Goal: Transaction & Acquisition: Purchase product/service

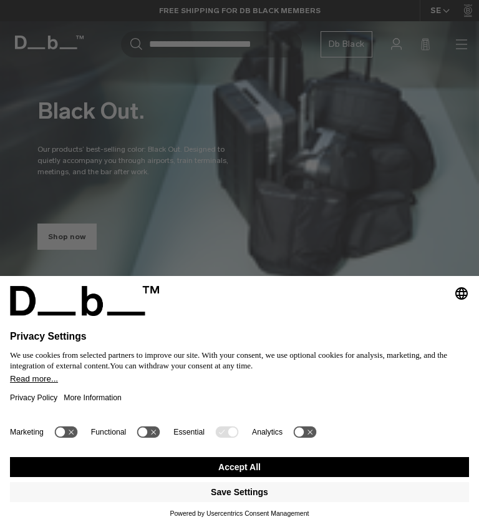
click at [295, 470] on button "Accept All" at bounding box center [239, 467] width 459 height 20
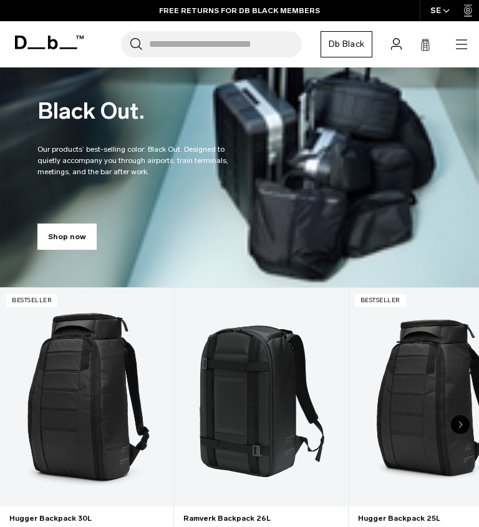
click at [459, 48] on icon "button" at bounding box center [461, 48] width 11 height 1
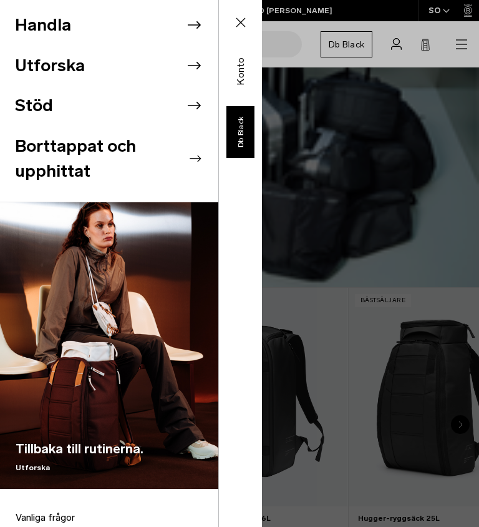
click at [192, 21] on icon at bounding box center [194, 25] width 19 height 19
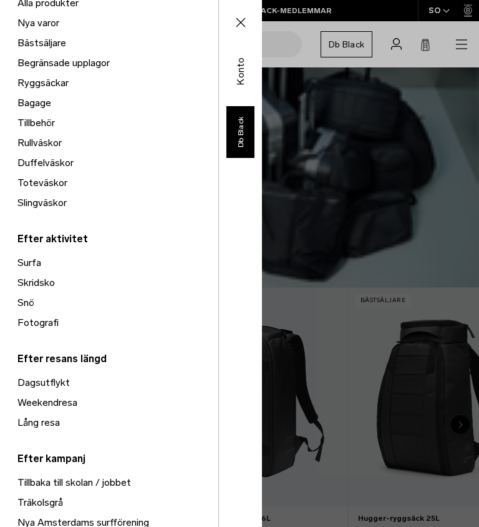
scroll to position [226, 0]
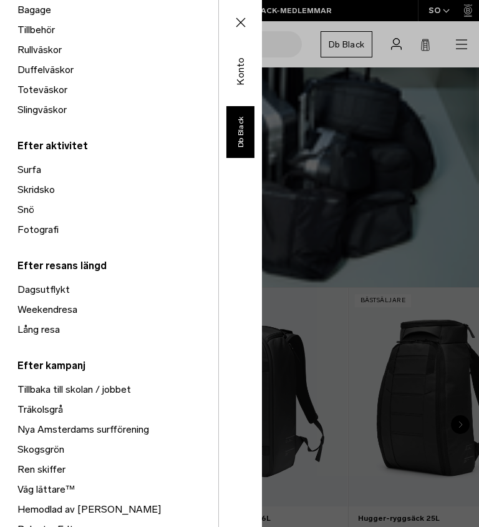
click at [121, 390] on font "Tillbaka till skolan / jobbet" at bounding box center [74, 389] width 114 height 12
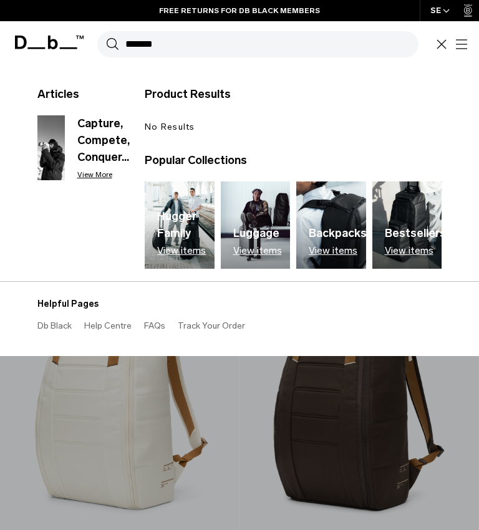
type input "*******"
click at [439, 44] on icon "button" at bounding box center [441, 44] width 15 height 15
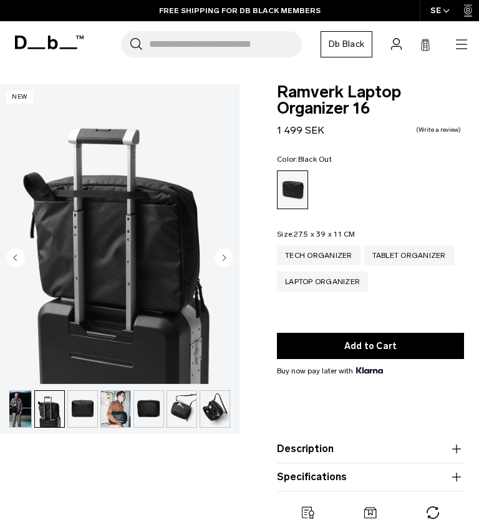
click at [216, 262] on circle "Next slide" at bounding box center [224, 257] width 19 height 19
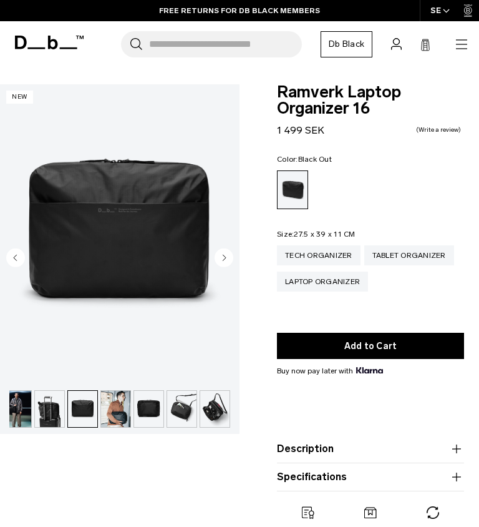
click at [220, 262] on circle "Next slide" at bounding box center [224, 257] width 19 height 19
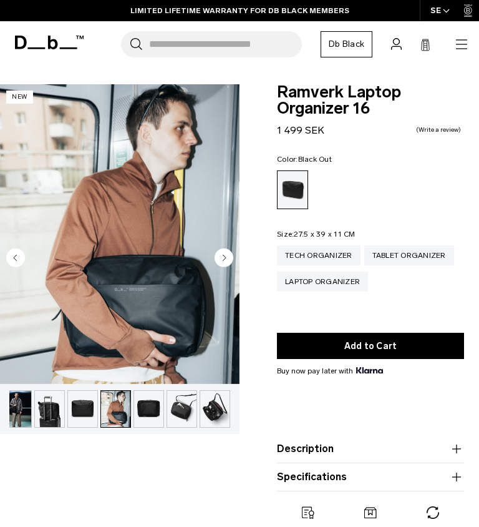
click at [148, 409] on img "button" at bounding box center [148, 409] width 29 height 36
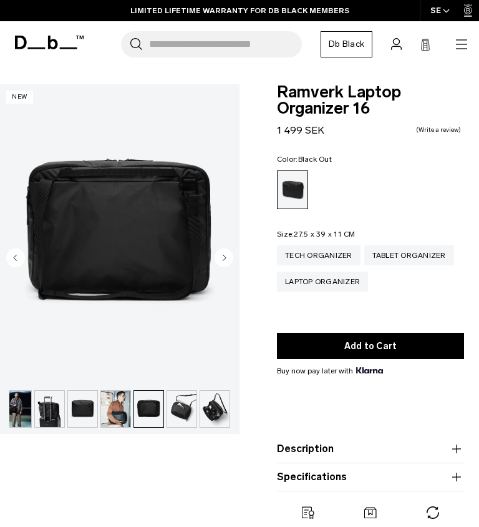
click at [186, 415] on img "button" at bounding box center [181, 409] width 29 height 36
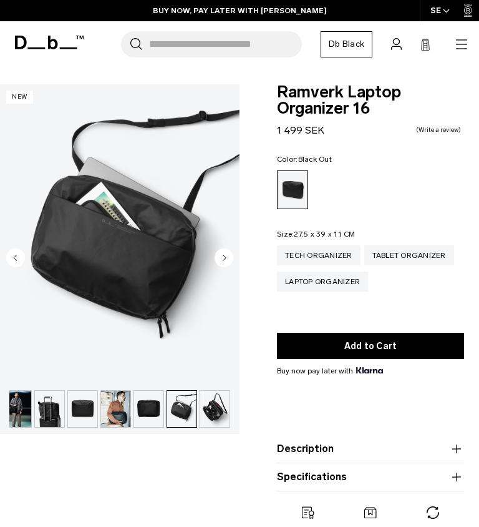
click at [218, 414] on img "button" at bounding box center [214, 409] width 29 height 36
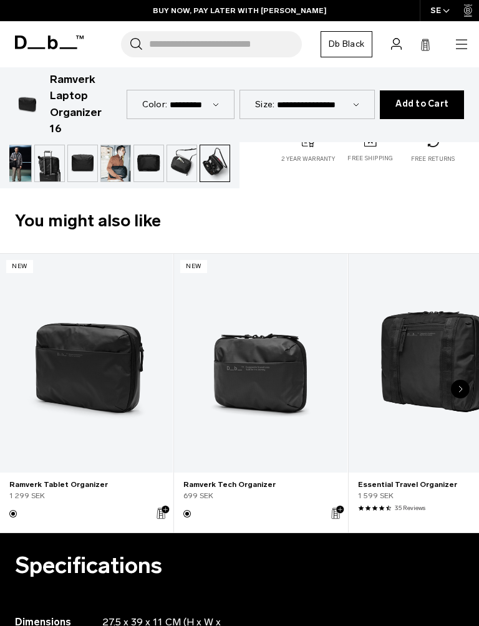
scroll to position [559, 0]
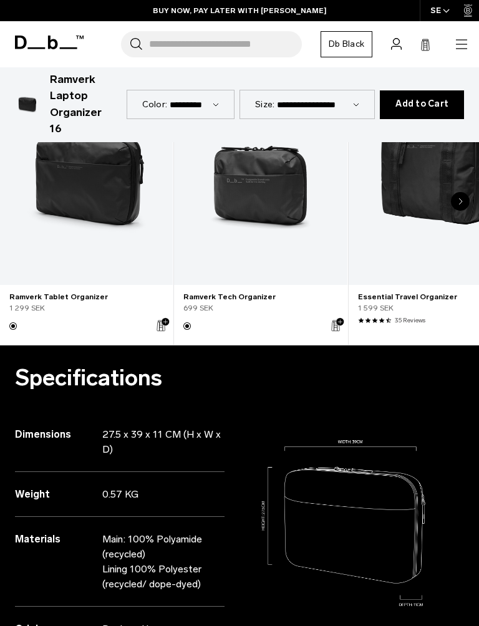
click at [266, 208] on link "Ramverk Tech Organizer" at bounding box center [260, 175] width 173 height 218
